Goal: Task Accomplishment & Management: Manage account settings

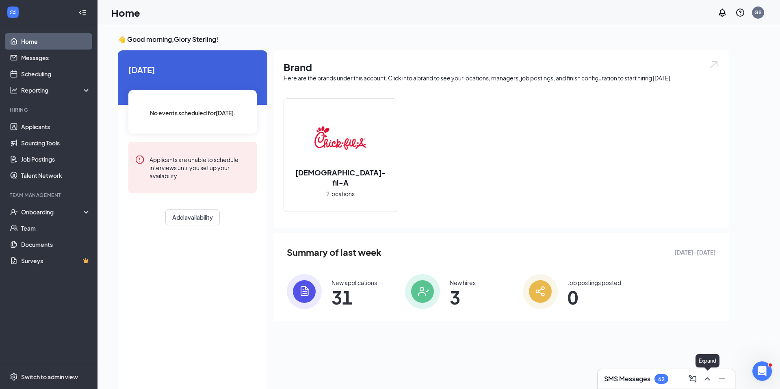
click at [710, 377] on icon "ChevronUp" at bounding box center [708, 379] width 10 height 10
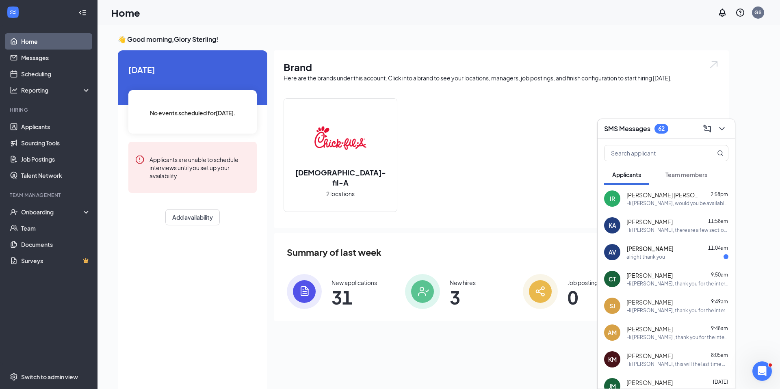
click at [648, 200] on div "Hi [PERSON_NAME], would you be available for an in-person interview [DATE] at 2…" at bounding box center [678, 203] width 102 height 7
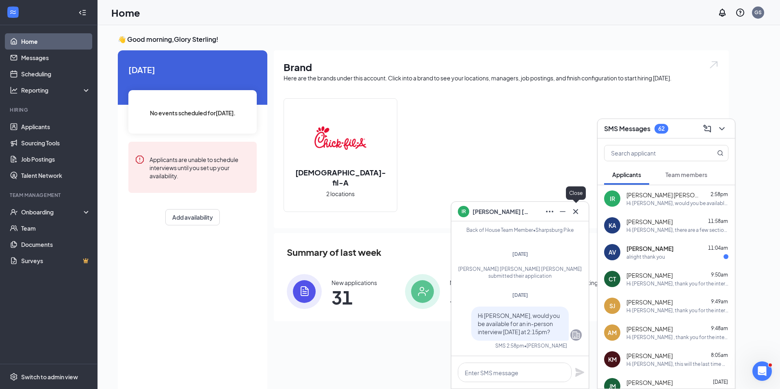
click at [577, 213] on icon "Cross" at bounding box center [576, 211] width 5 height 5
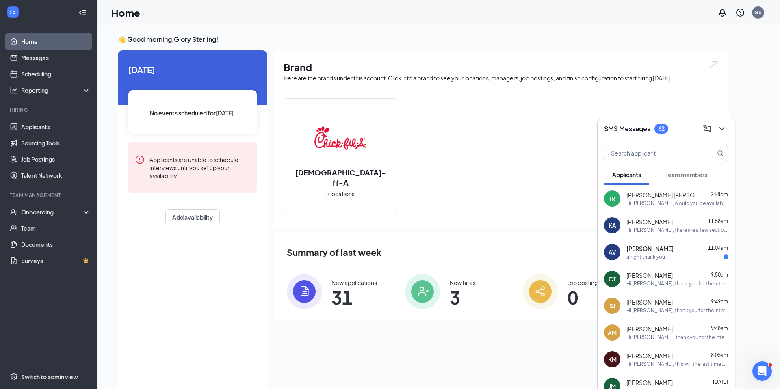
click at [650, 220] on span "[PERSON_NAME]" at bounding box center [650, 222] width 46 height 8
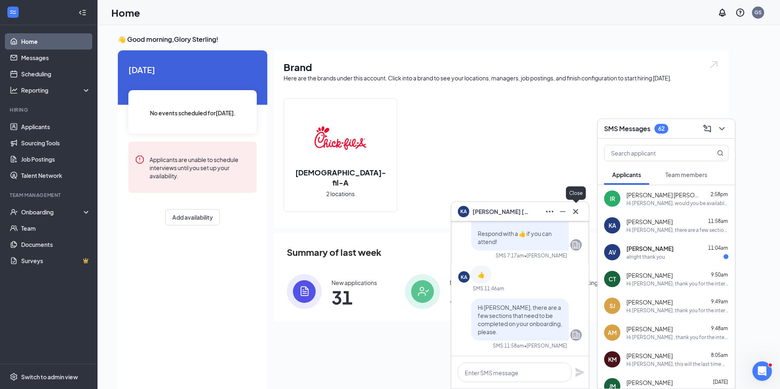
click at [573, 211] on icon "Cross" at bounding box center [576, 212] width 10 height 10
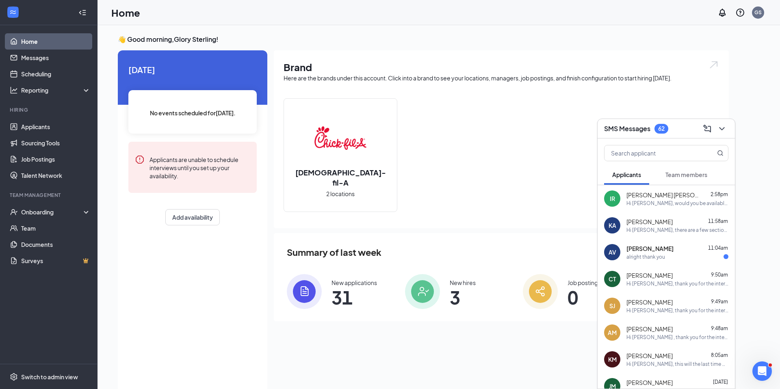
click at [669, 282] on div "Hi [PERSON_NAME], thank you for the interest you have expressed in employment o…" at bounding box center [678, 283] width 102 height 7
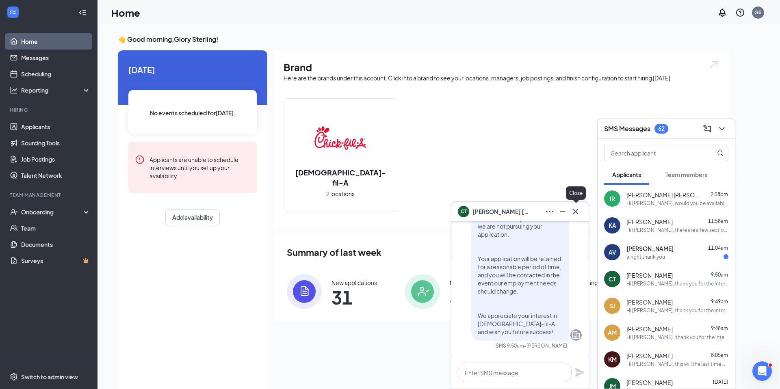
click at [576, 209] on icon "Cross" at bounding box center [576, 212] width 10 height 10
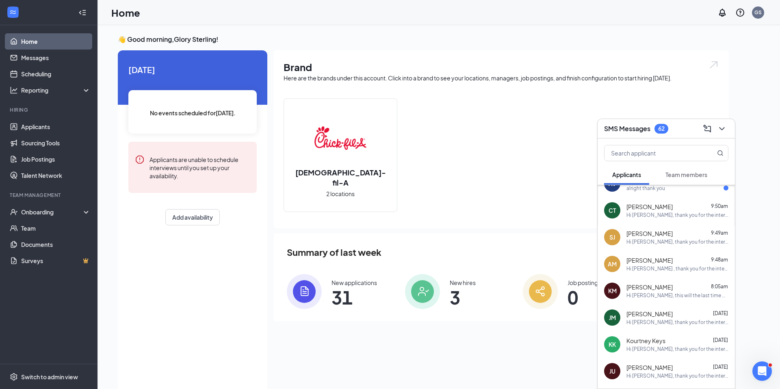
scroll to position [72, 0]
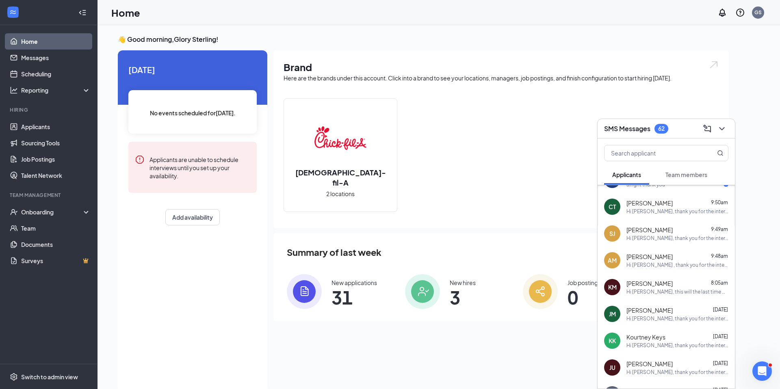
click at [690, 285] on div "[PERSON_NAME] 8:05am" at bounding box center [678, 284] width 102 height 8
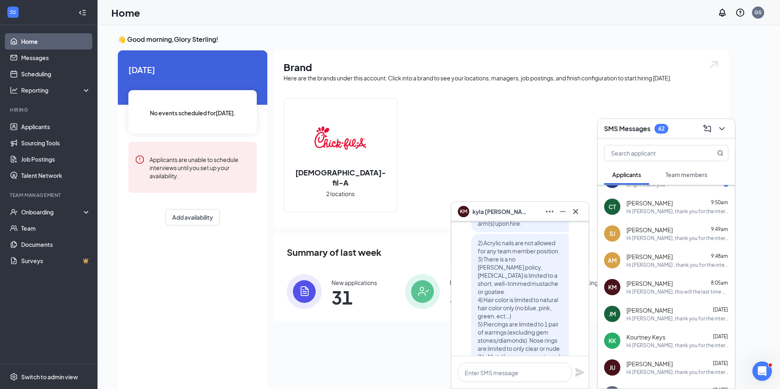
scroll to position [-222, 0]
click at [577, 209] on icon "Cross" at bounding box center [576, 212] width 10 height 10
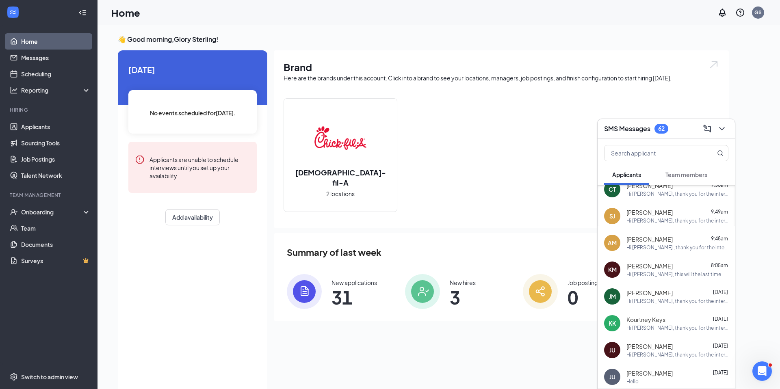
scroll to position [93, 0]
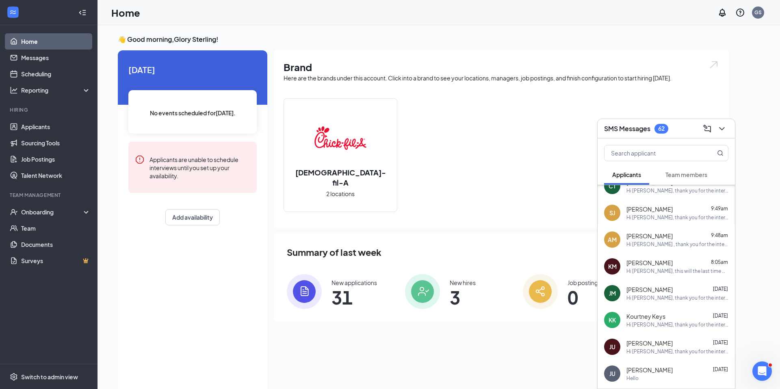
click at [670, 295] on div "Hi [PERSON_NAME], thank you for the interest you have expressed in employment o…" at bounding box center [678, 298] width 102 height 7
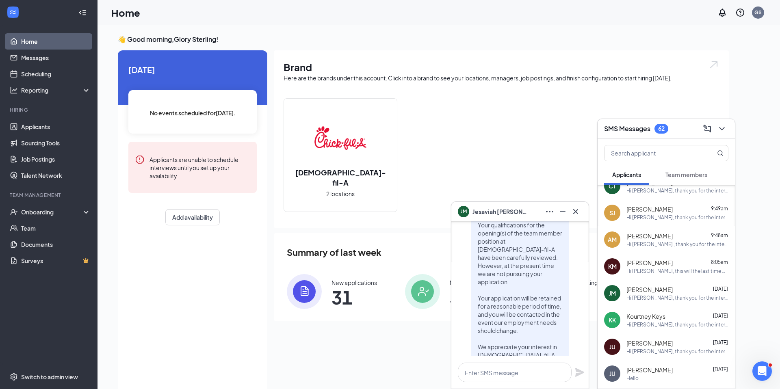
scroll to position [-46, 0]
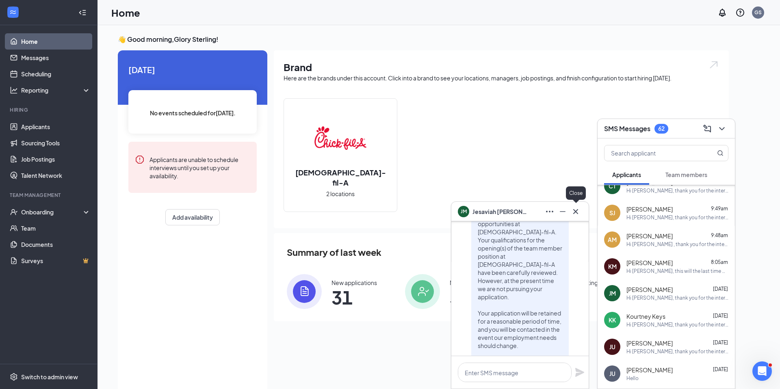
click at [578, 210] on icon "Cross" at bounding box center [576, 211] width 5 height 5
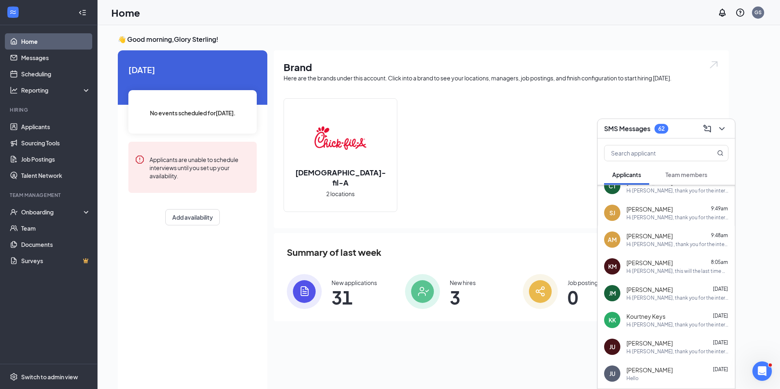
click at [688, 324] on div "Hi [PERSON_NAME], thank you for the interest you have expressed in employment o…" at bounding box center [678, 325] width 102 height 7
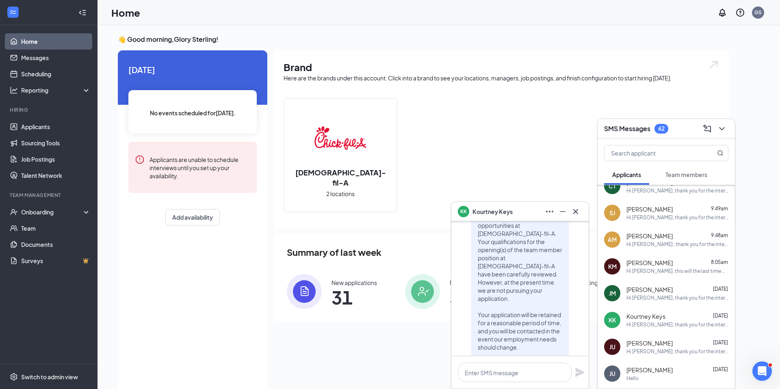
scroll to position [-49, 0]
click at [577, 212] on icon "Cross" at bounding box center [576, 212] width 10 height 10
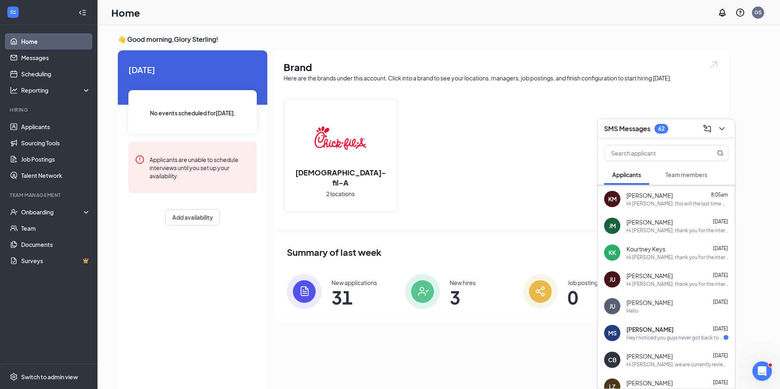
scroll to position [161, 0]
click at [669, 285] on div "Hi [PERSON_NAME], thank you for the interest you have expressed in employment o…" at bounding box center [678, 283] width 102 height 7
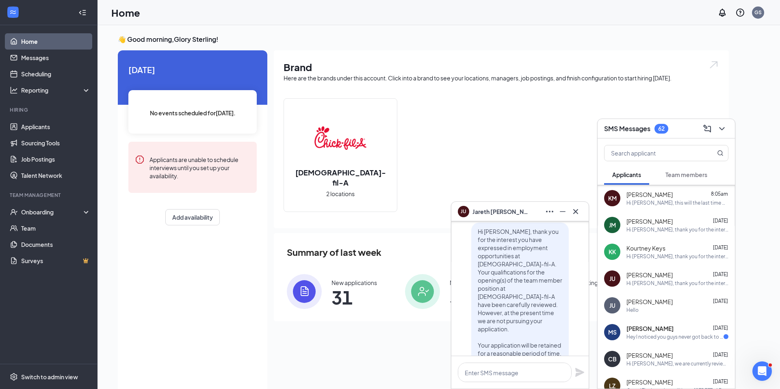
scroll to position [-79, 0]
click at [578, 211] on icon "Cross" at bounding box center [576, 212] width 10 height 10
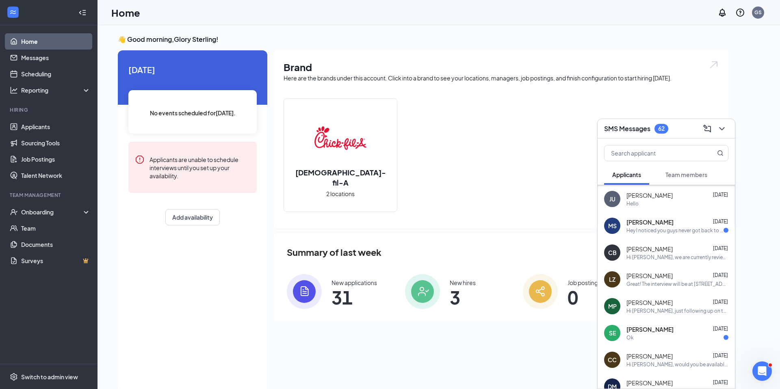
scroll to position [265, 0]
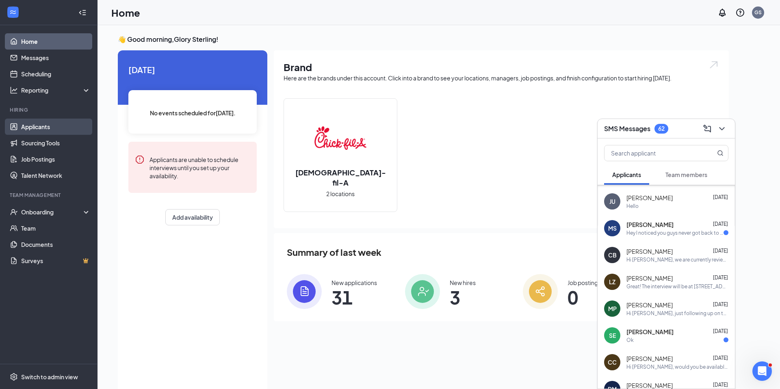
click at [46, 128] on link "Applicants" at bounding box center [56, 127] width 70 height 16
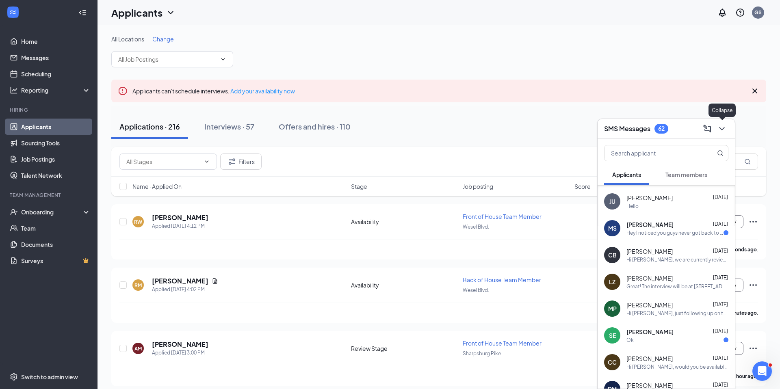
click at [721, 128] on icon "ChevronDown" at bounding box center [721, 128] width 5 height 3
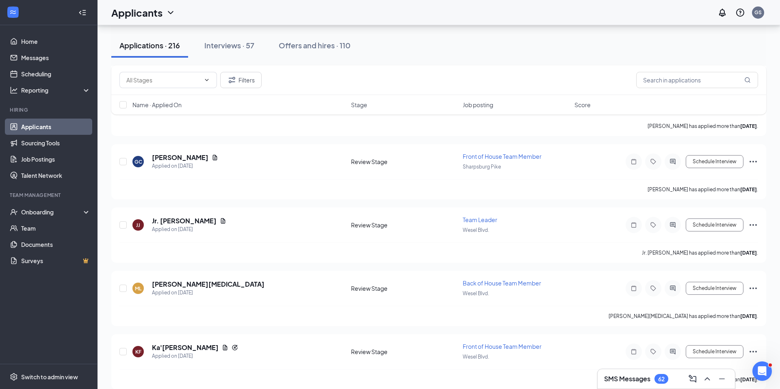
scroll to position [3250, 0]
